Goal: Check status: Check status

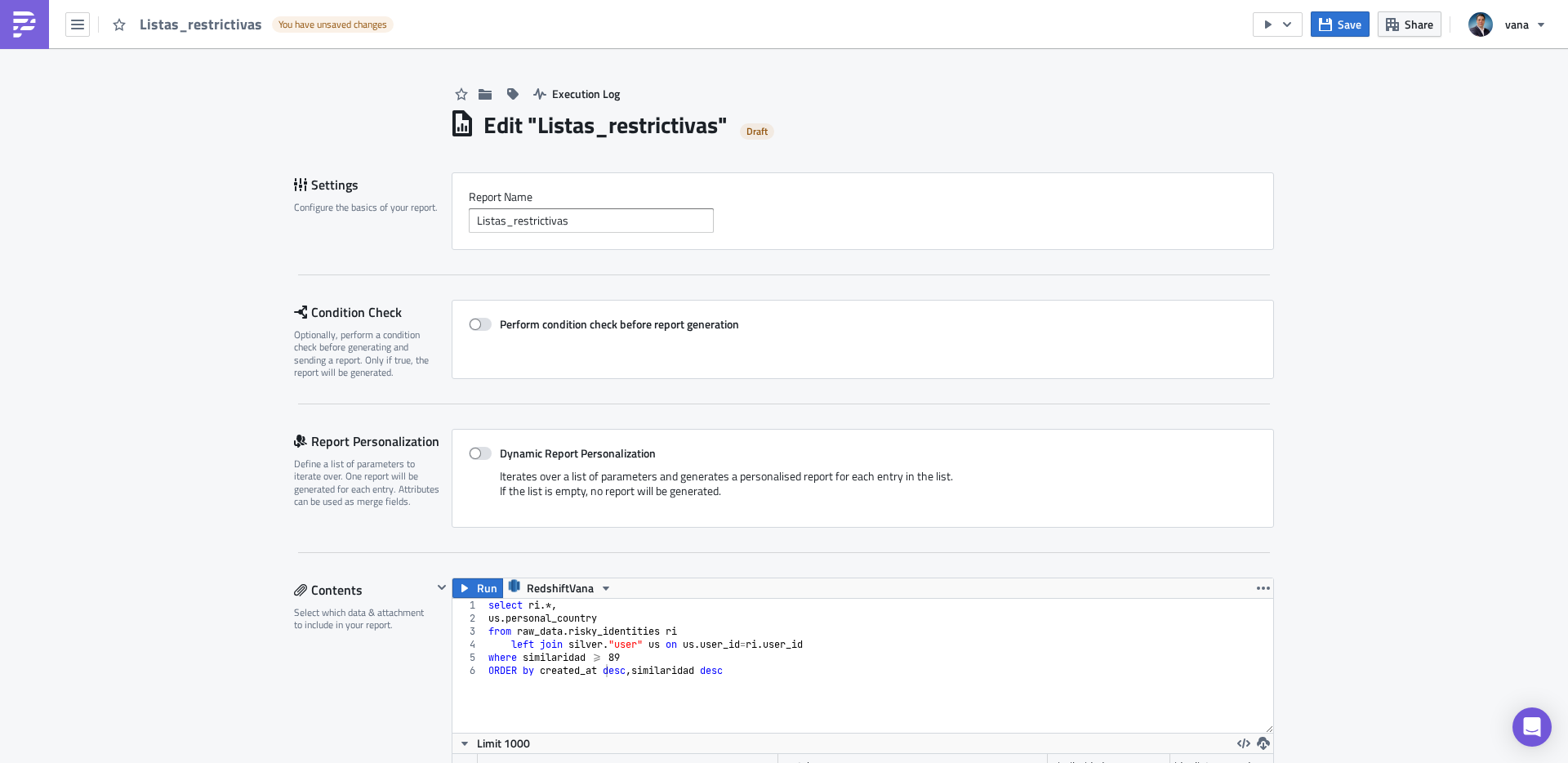
scroll to position [187, 821]
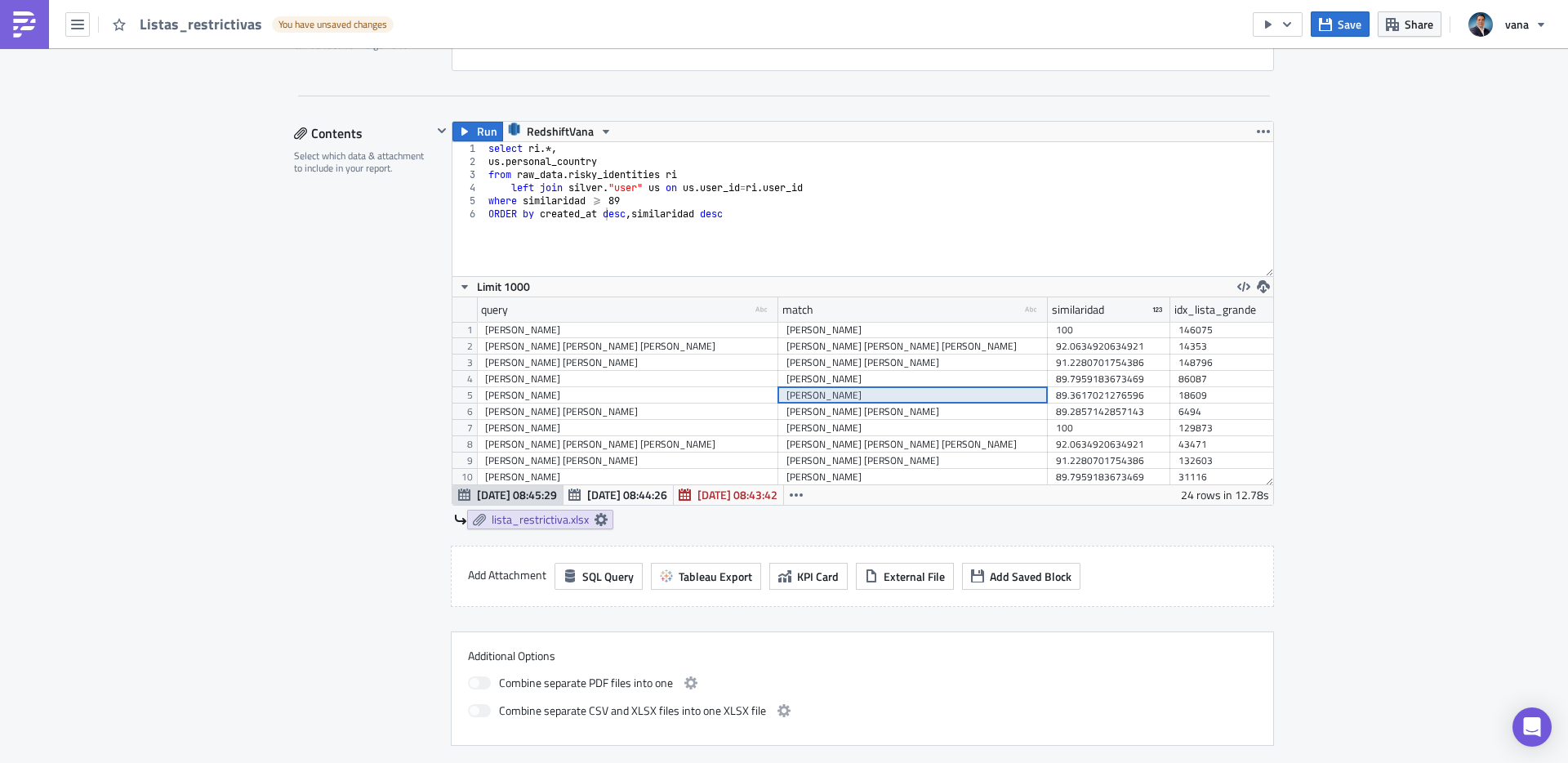
click at [180, 26] on span "Listas_restrictivas" at bounding box center [201, 24] width 124 height 19
click at [26, 23] on img at bounding box center [25, 25] width 26 height 26
click at [1349, 28] on span "Save" at bounding box center [1350, 24] width 24 height 17
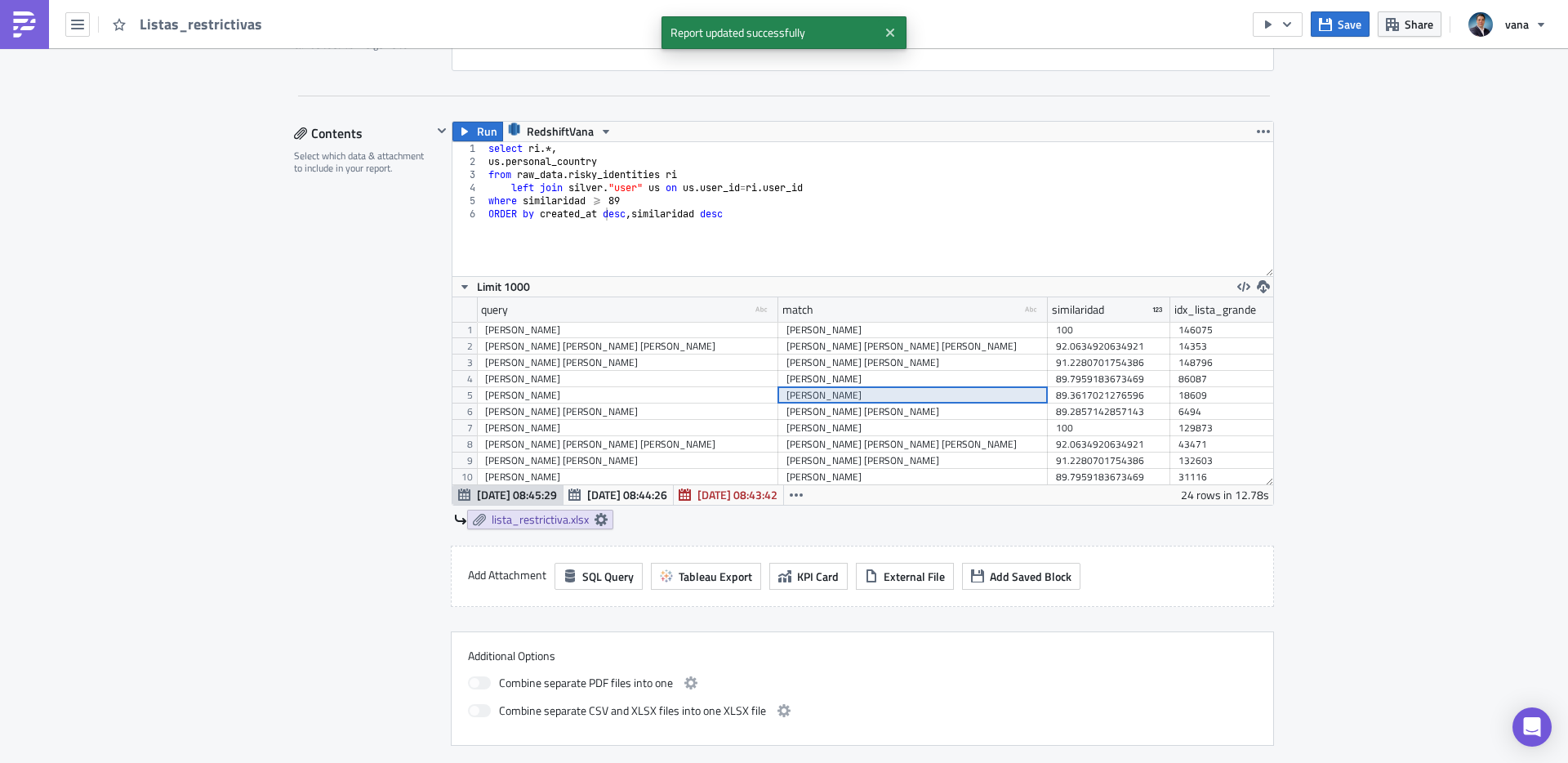
click at [35, 29] on img at bounding box center [25, 25] width 26 height 26
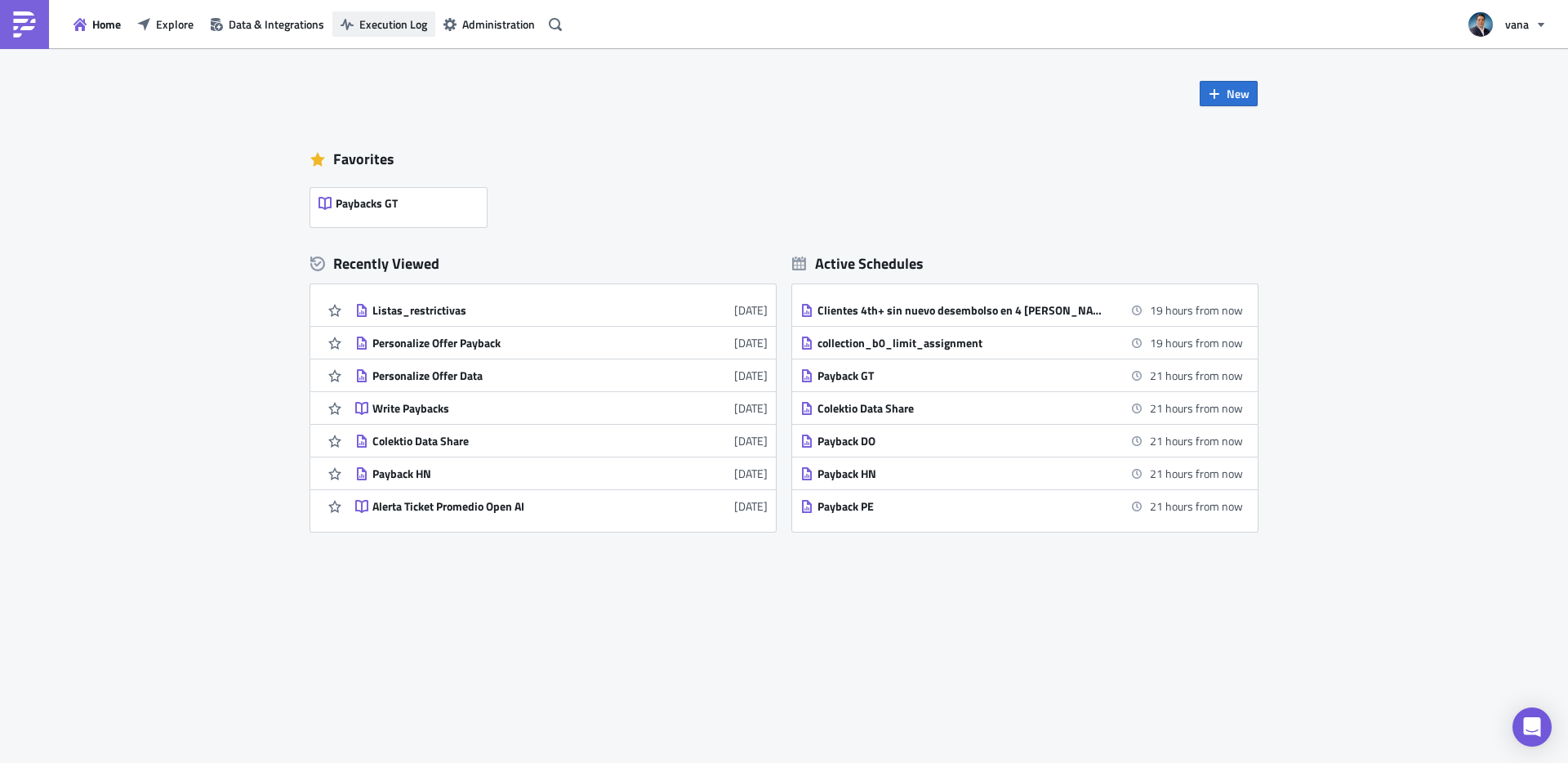
click at [374, 24] on span "Execution Log" at bounding box center [393, 24] width 67 height 17
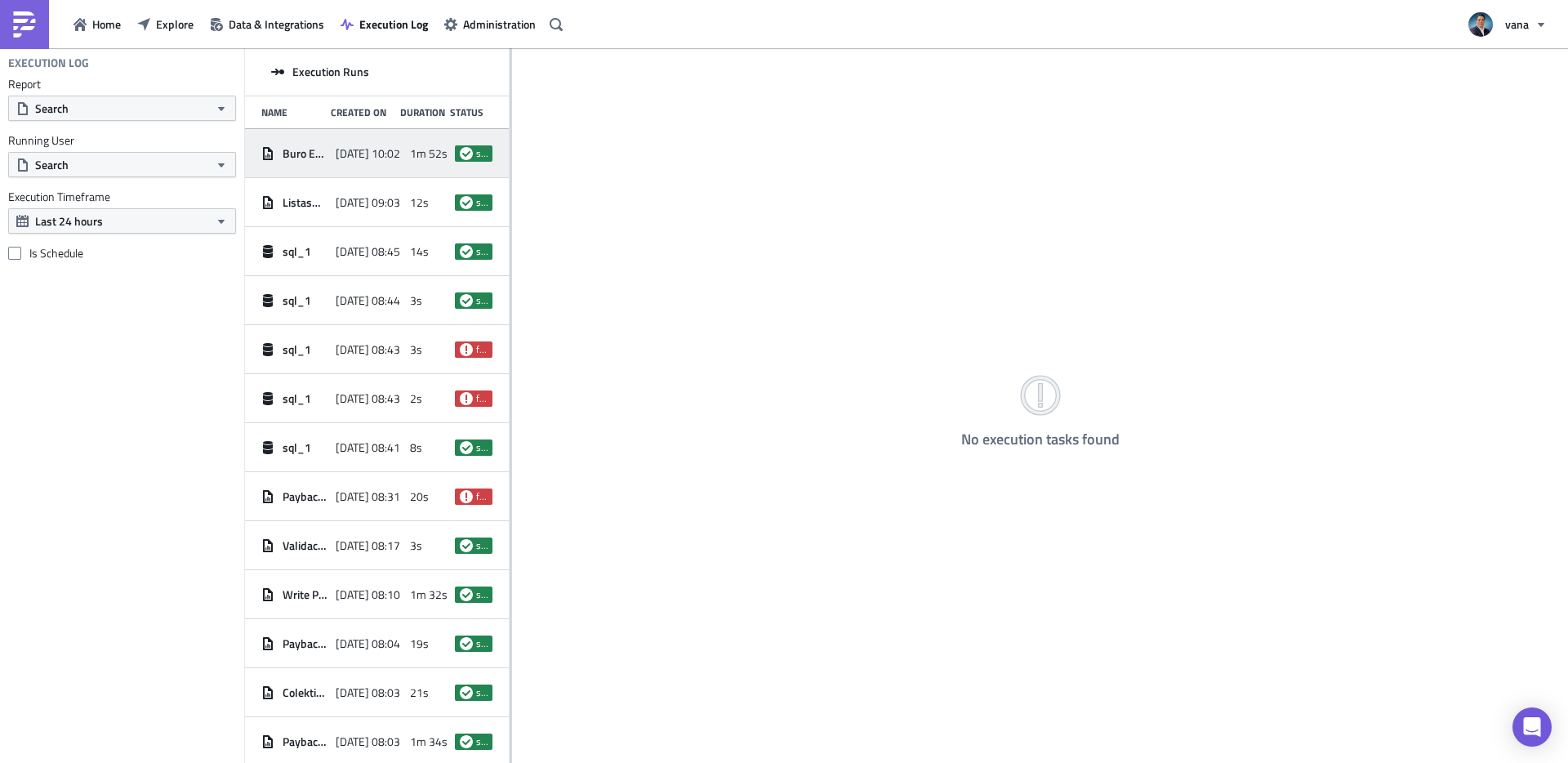
click at [343, 156] on span "2025-09-05 10:02" at bounding box center [368, 154] width 64 height 15
